Goal: Register for event/course

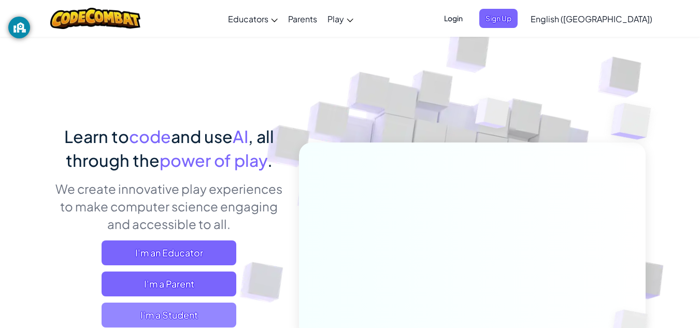
click at [215, 314] on span "I'm a Student" at bounding box center [169, 315] width 135 height 25
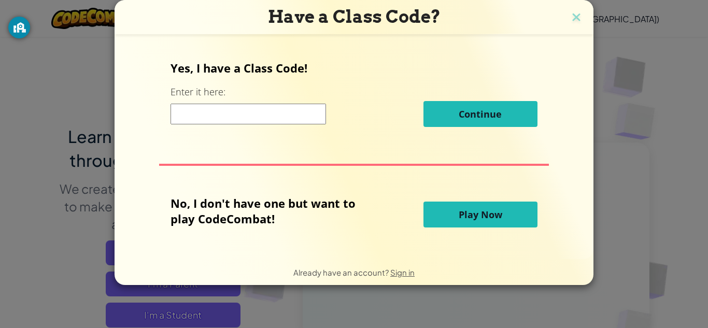
click at [250, 120] on input at bounding box center [249, 114] width 156 height 21
click at [484, 217] on span "Play Now" at bounding box center [481, 214] width 44 height 12
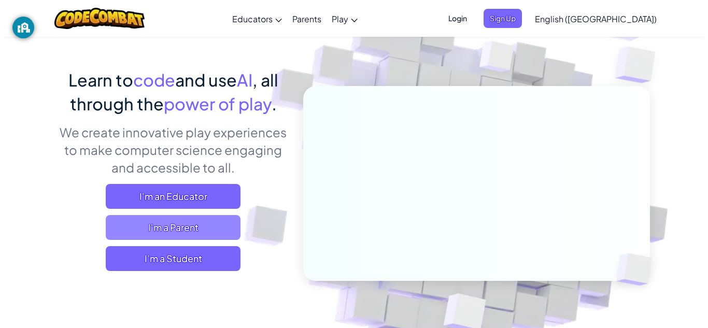
scroll to position [59, 0]
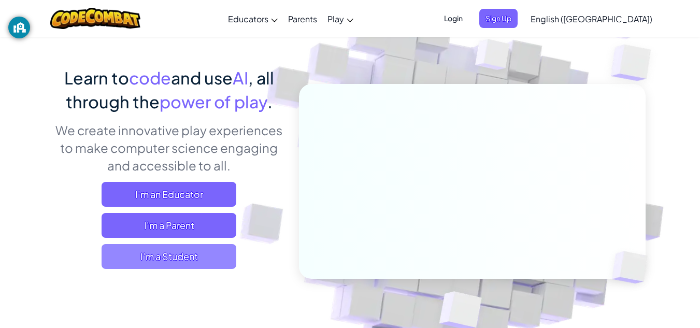
click at [150, 261] on span "I'm a Student" at bounding box center [169, 256] width 135 height 25
